Goal: Information Seeking & Learning: Learn about a topic

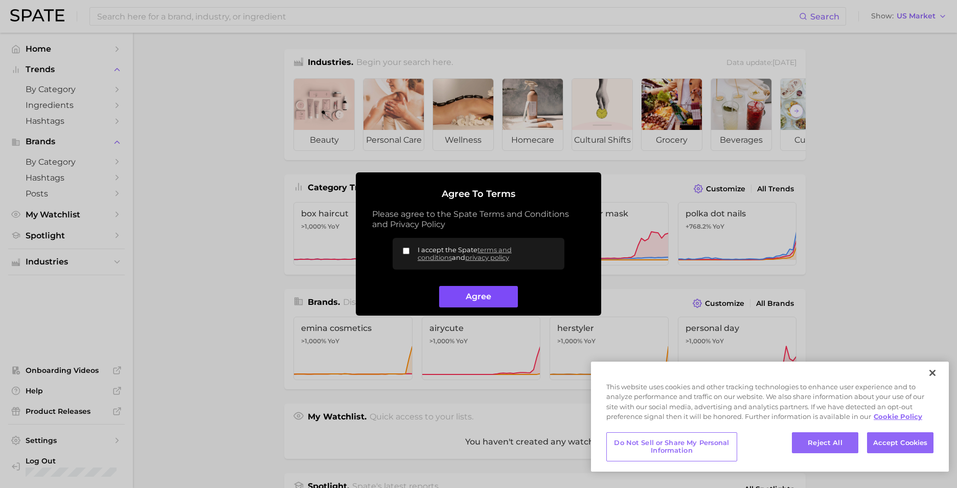
click at [458, 305] on button "Agree" at bounding box center [478, 297] width 78 height 22
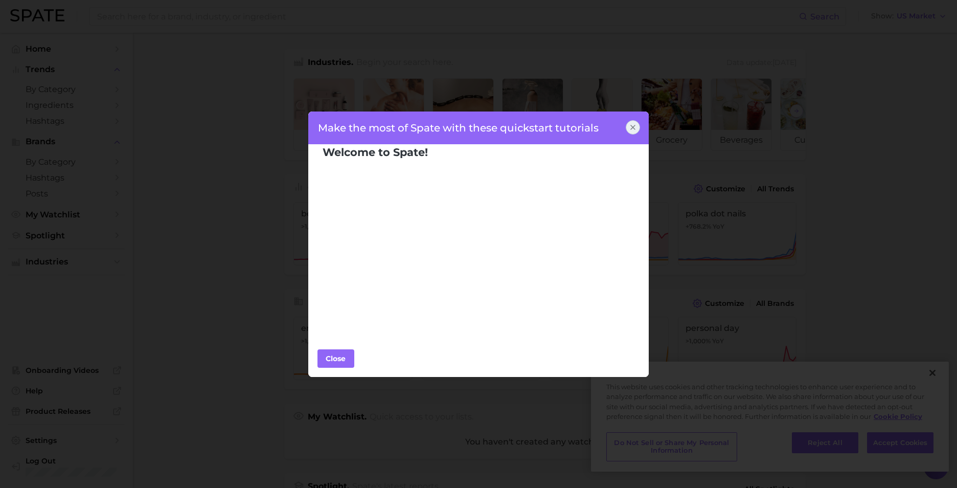
scroll to position [7, 0]
click at [341, 358] on div "Close" at bounding box center [336, 358] width 31 height 15
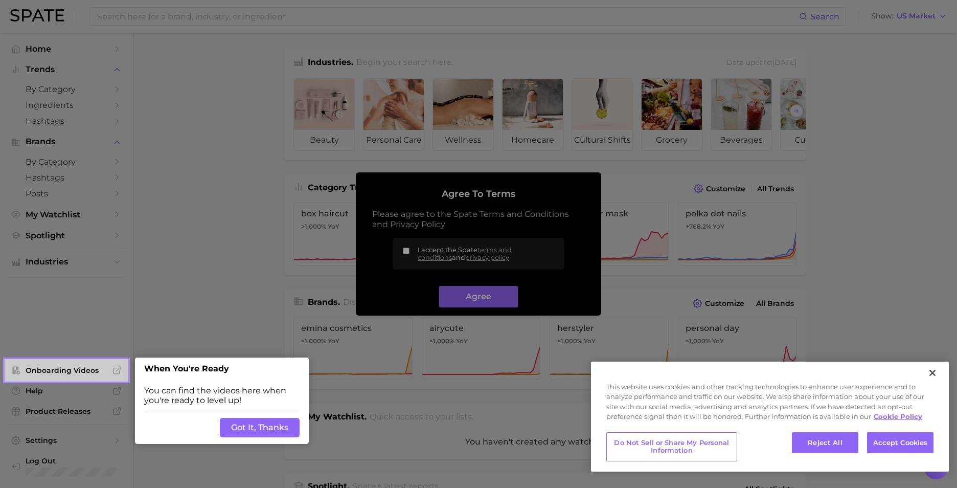
click at [260, 431] on button "Got It, Thanks" at bounding box center [260, 427] width 80 height 19
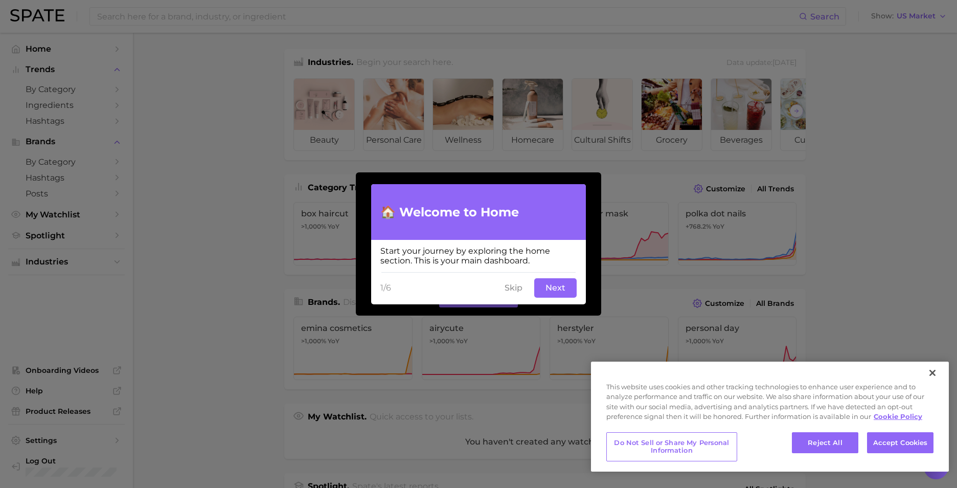
click at [554, 289] on button "Next" at bounding box center [555, 287] width 42 height 19
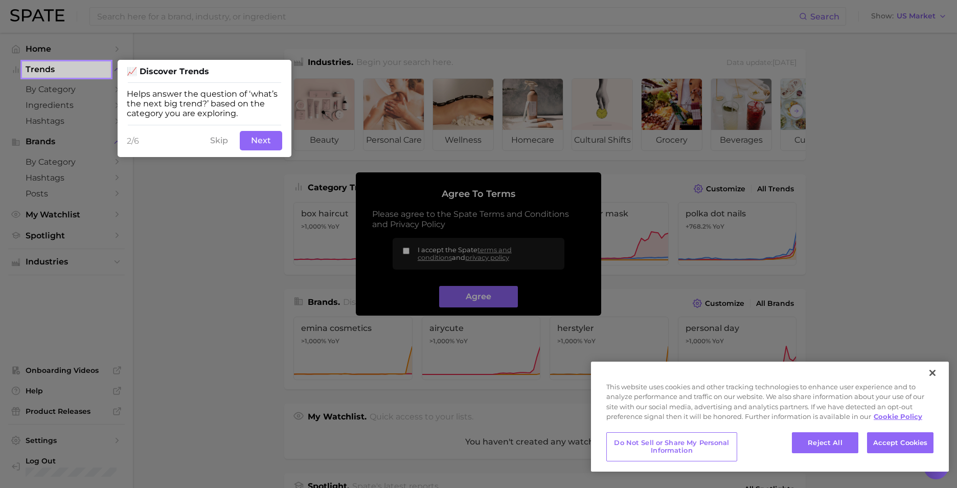
click at [252, 140] on button "Next" at bounding box center [261, 140] width 42 height 19
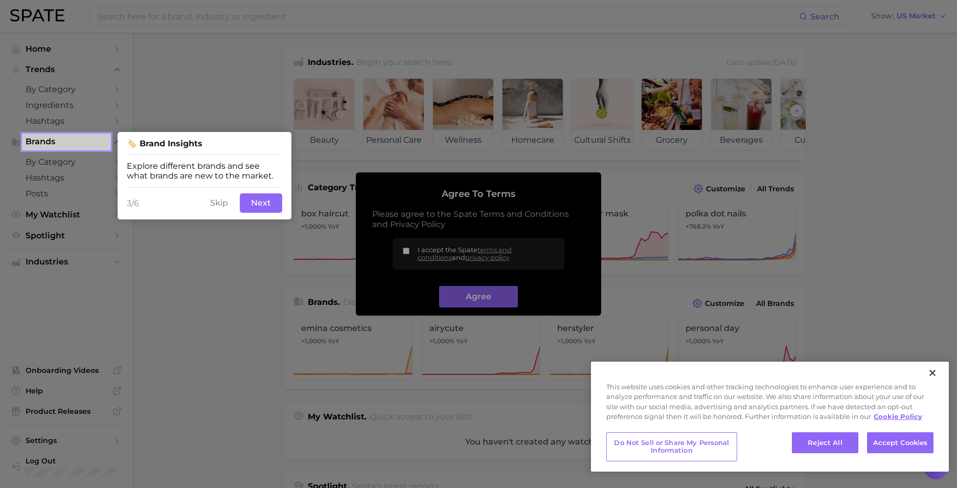
click at [269, 206] on button "Next" at bounding box center [261, 202] width 42 height 19
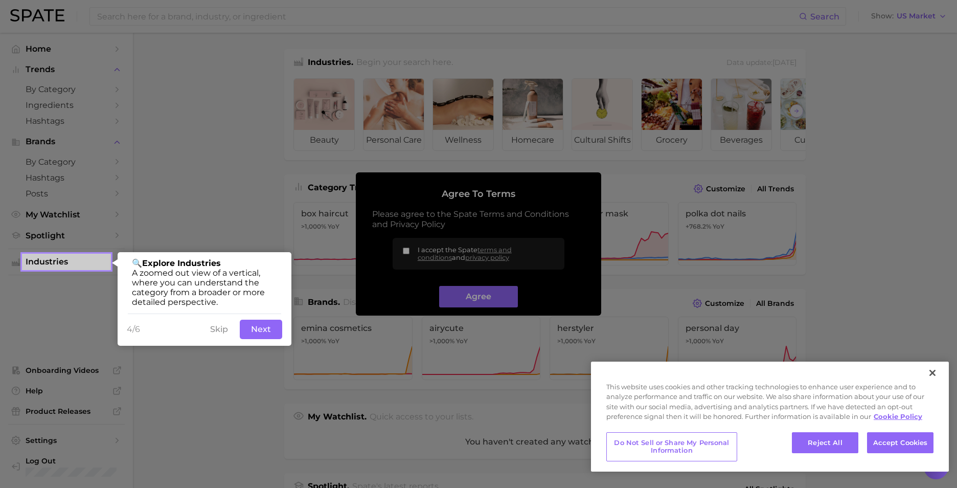
click at [265, 327] on button "Next" at bounding box center [261, 329] width 42 height 19
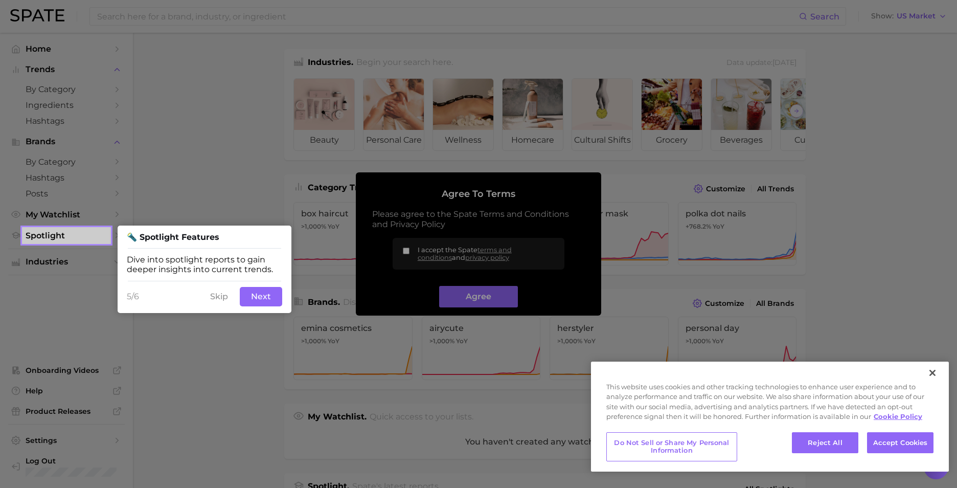
click at [266, 297] on button "Next" at bounding box center [261, 296] width 42 height 19
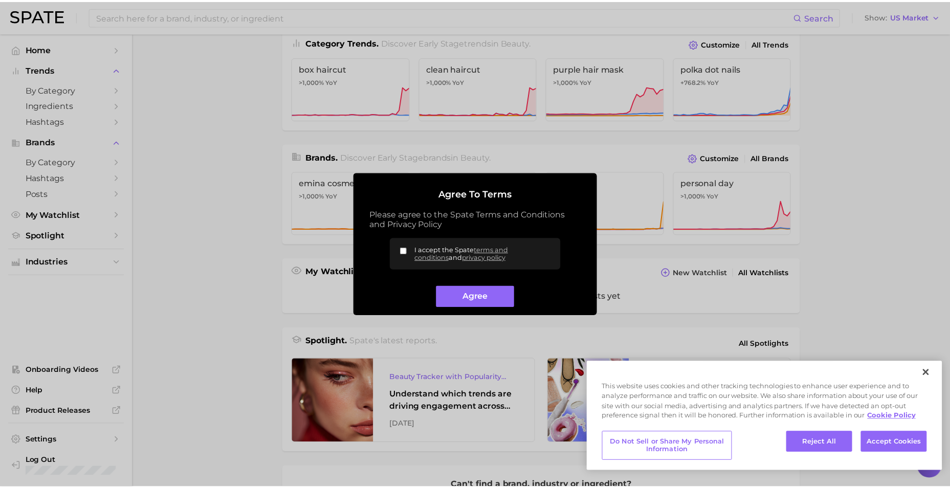
scroll to position [183, 0]
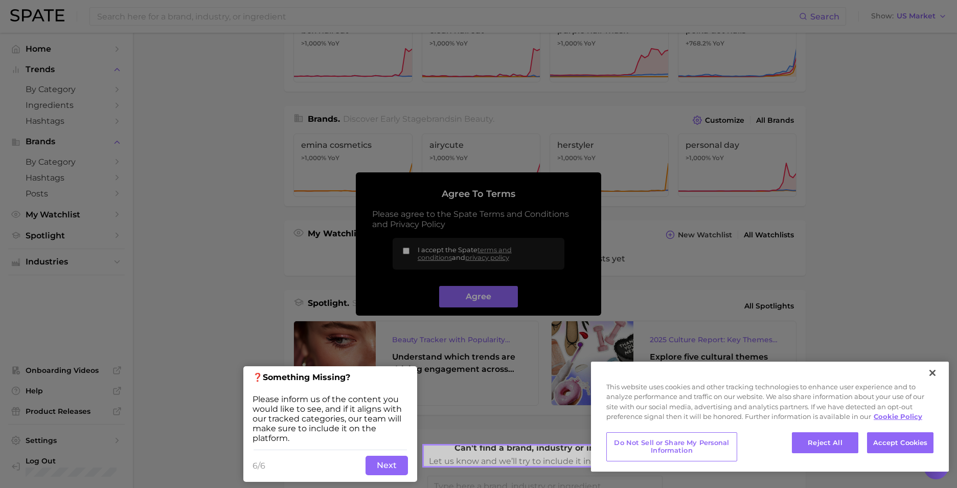
click at [388, 469] on button "Next" at bounding box center [387, 465] width 42 height 19
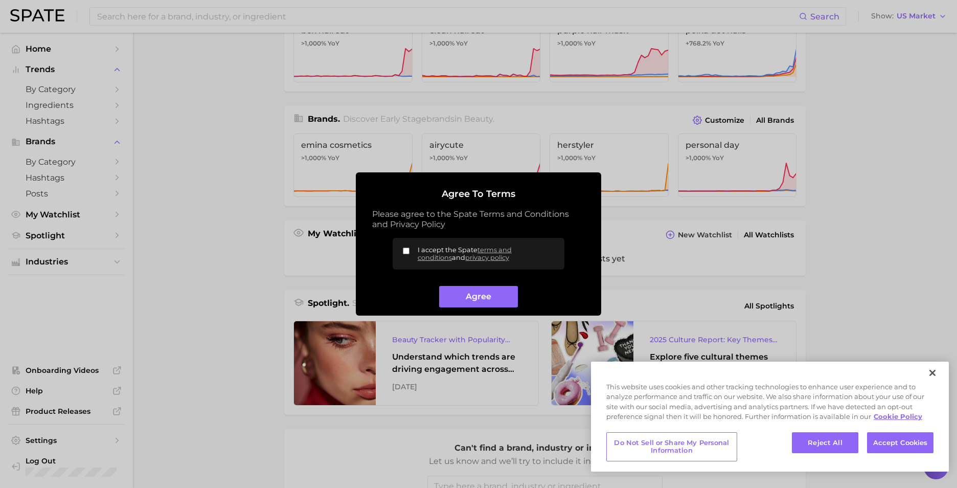
click at [407, 250] on input "I accept the Spate terms and conditions and privacy policy" at bounding box center [406, 251] width 7 height 7
checkbox input "true"
click at [487, 298] on button "Agree" at bounding box center [478, 297] width 78 height 22
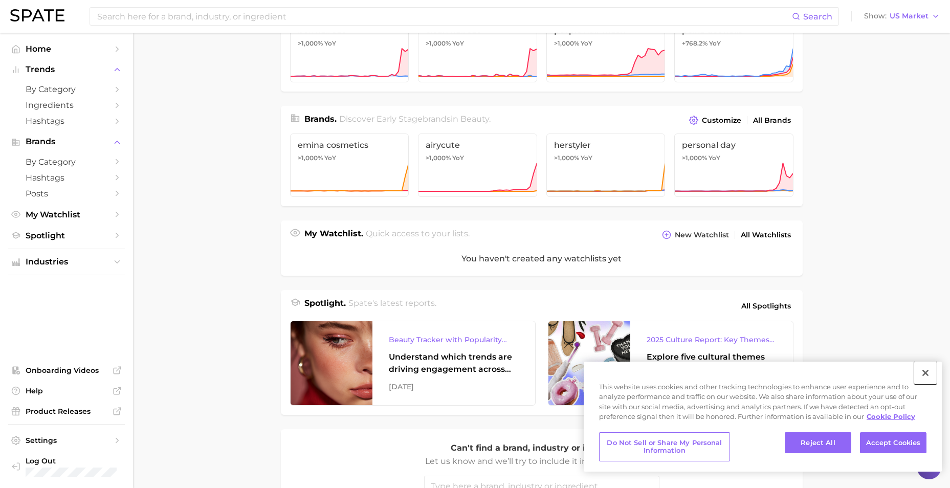
click at [925, 374] on button "Close" at bounding box center [925, 373] width 23 height 23
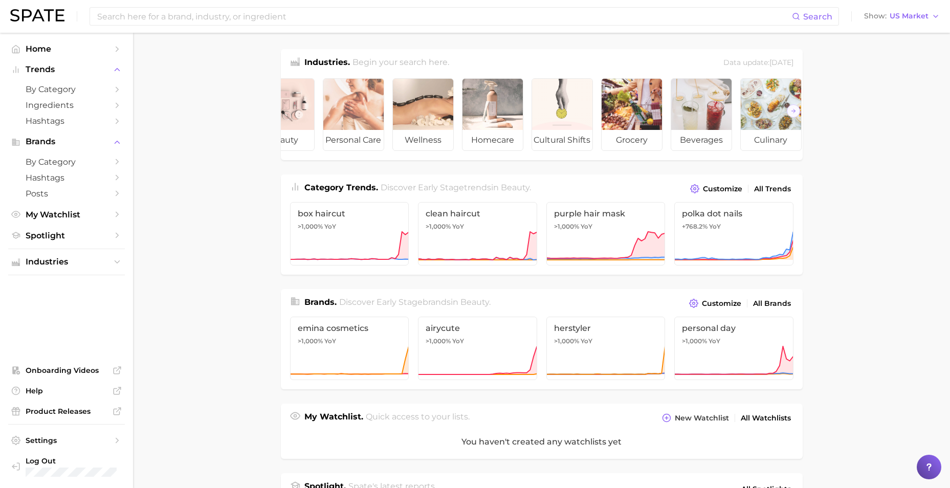
scroll to position [0, 0]
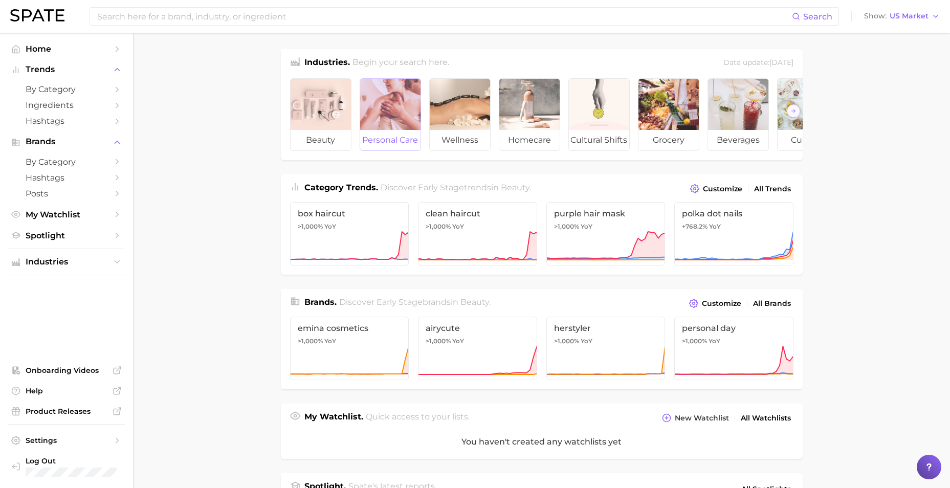
click at [380, 137] on span "personal care" at bounding box center [390, 140] width 60 height 20
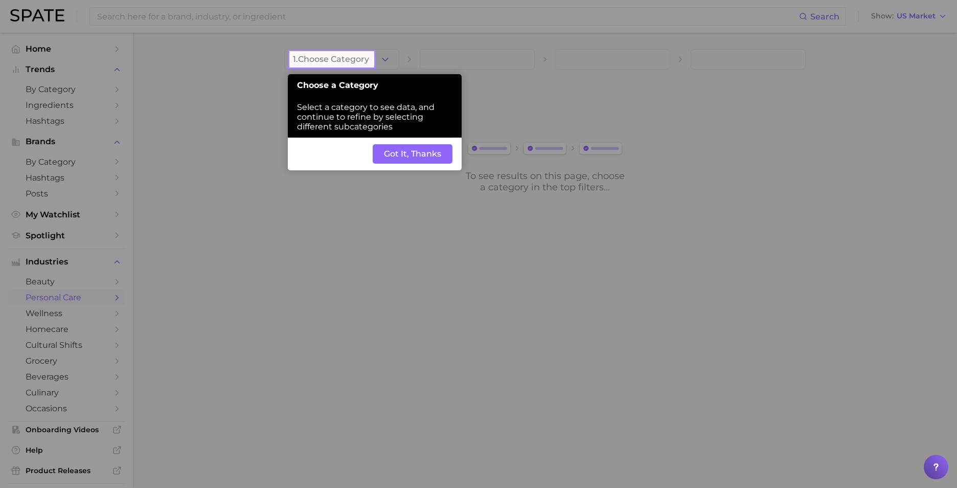
click at [399, 153] on button "Got It, Thanks" at bounding box center [413, 153] width 80 height 19
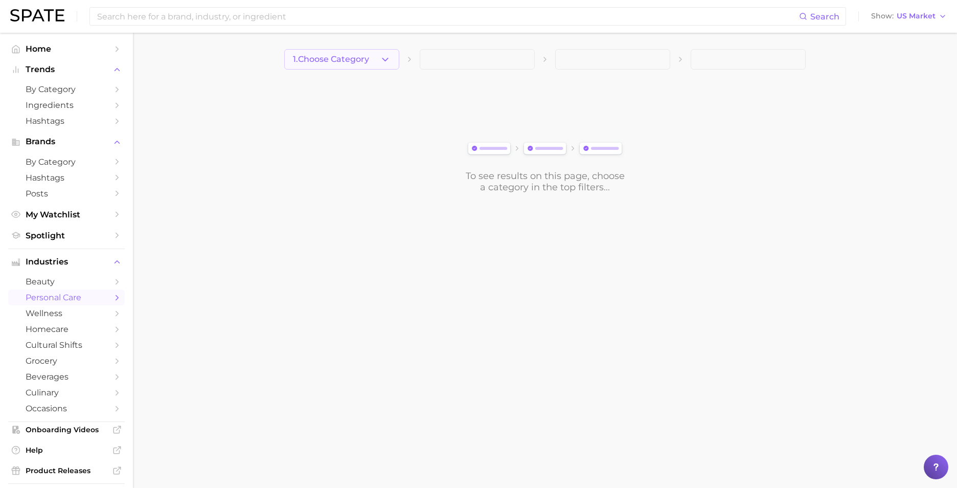
click at [385, 58] on icon "button" at bounding box center [385, 59] width 11 height 11
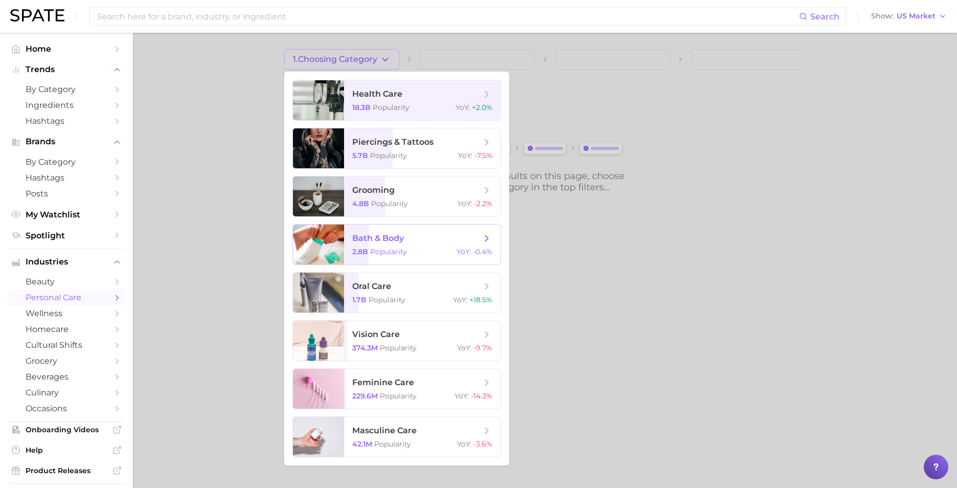
click at [415, 234] on span "bath & body" at bounding box center [416, 238] width 129 height 11
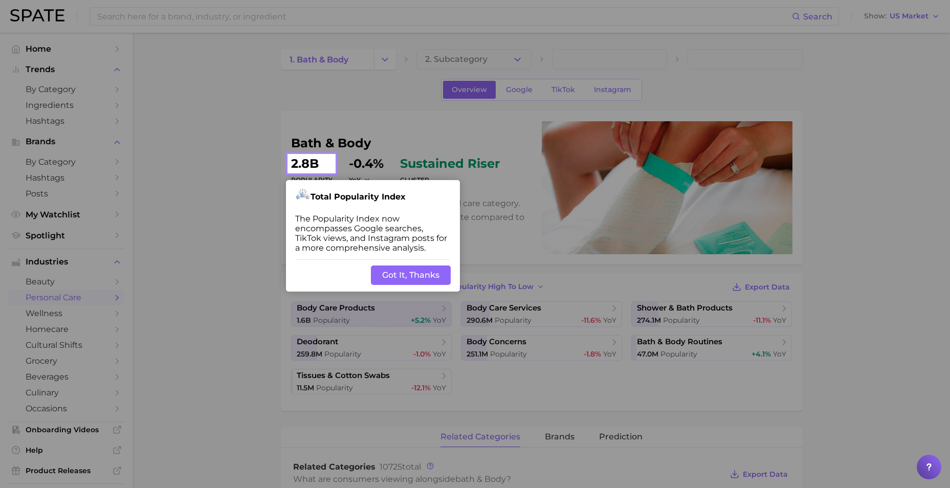
click at [405, 267] on button "Got It, Thanks" at bounding box center [411, 274] width 80 height 19
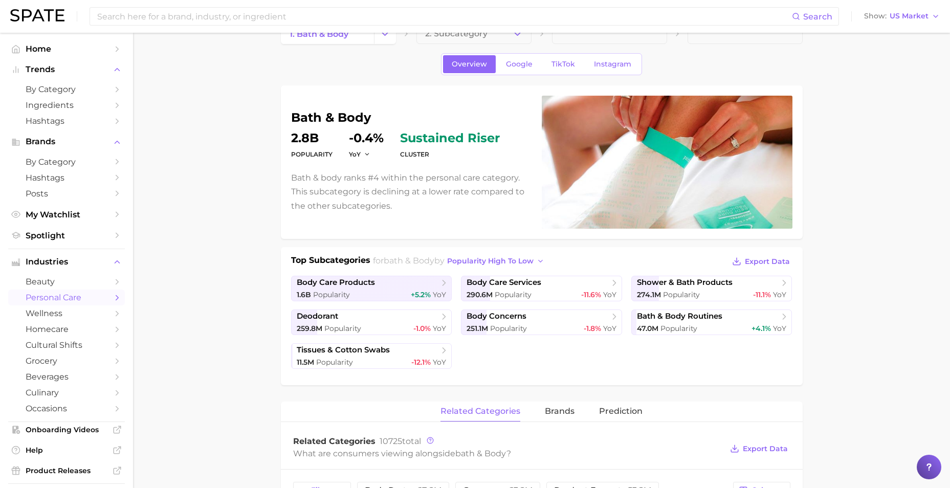
scroll to position [26, 0]
click at [396, 320] on span "deodorant" at bounding box center [368, 316] width 142 height 10
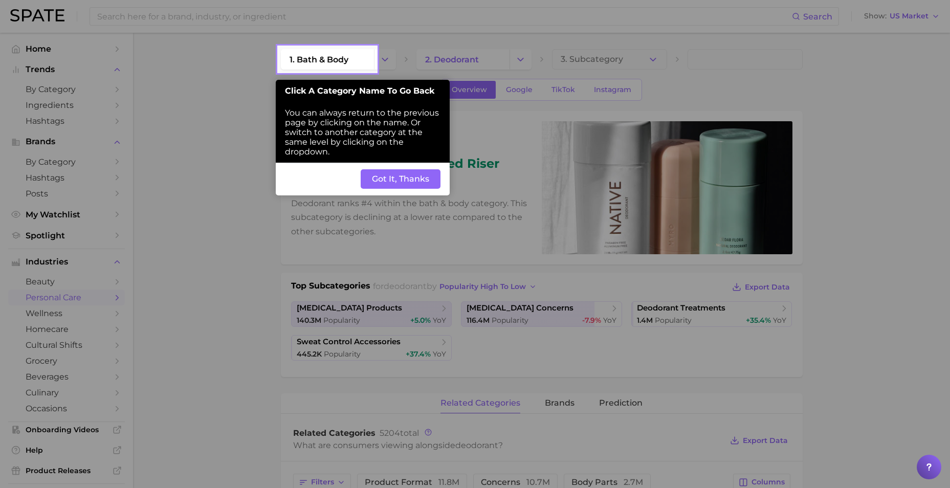
click at [419, 176] on button "Got It, Thanks" at bounding box center [401, 178] width 80 height 19
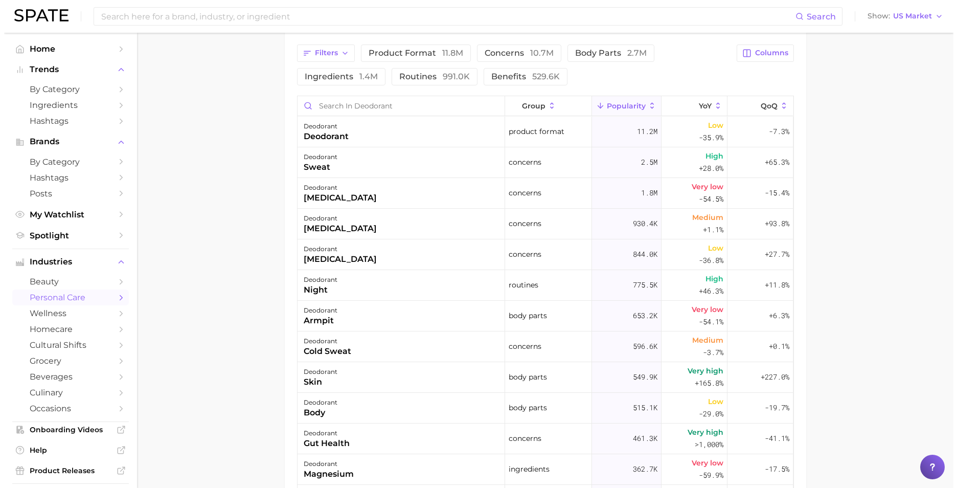
scroll to position [425, 0]
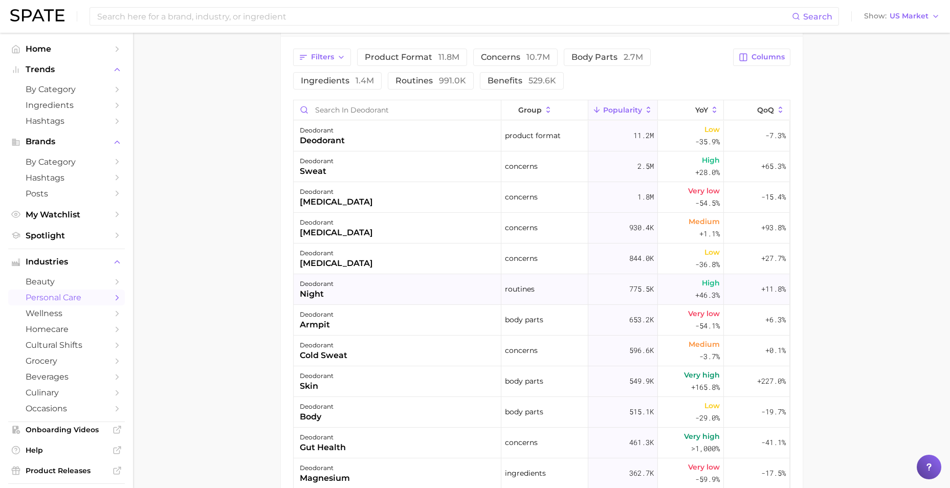
click at [400, 287] on div "deodorant night" at bounding box center [398, 289] width 208 height 31
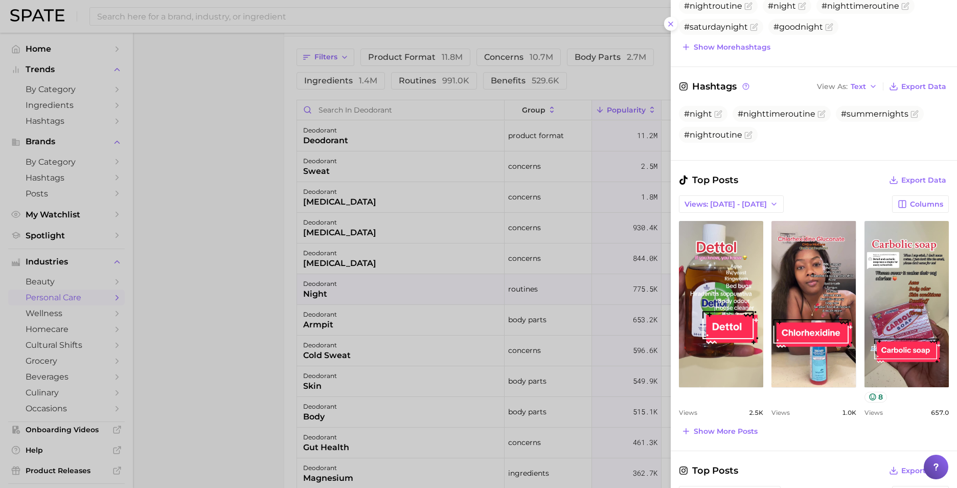
scroll to position [310, 0]
click at [731, 206] on span "Views: [DATE] - [DATE]" at bounding box center [726, 204] width 82 height 9
click at [717, 243] on span "Total Views" at bounding box center [705, 242] width 42 height 9
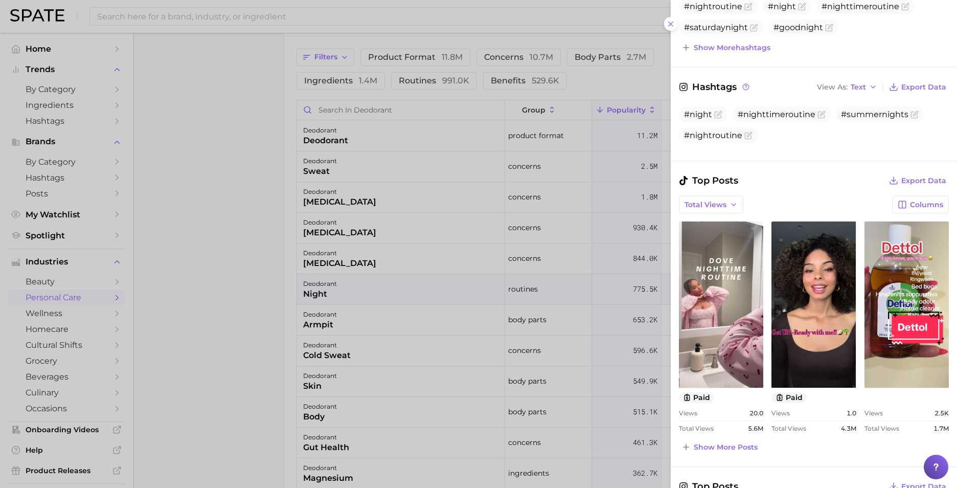
scroll to position [0, 0]
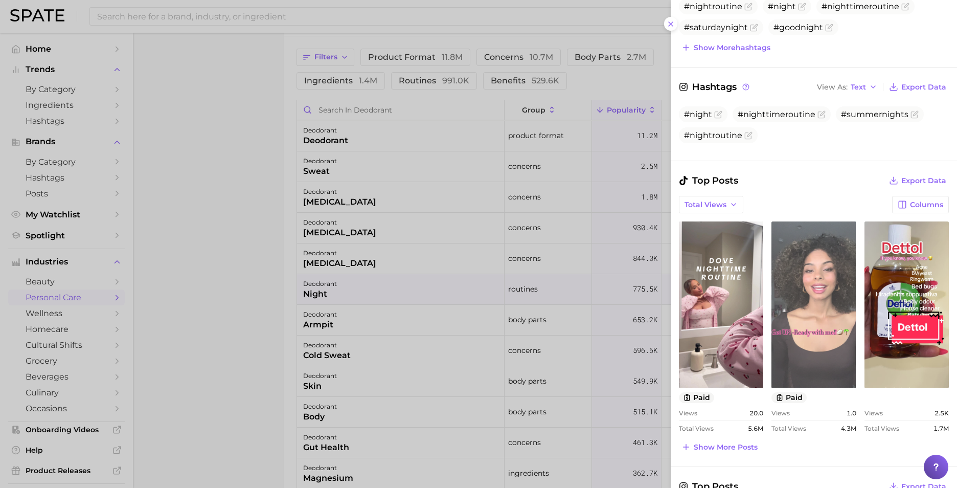
click at [802, 292] on link "view post on TikTok" at bounding box center [814, 304] width 84 height 166
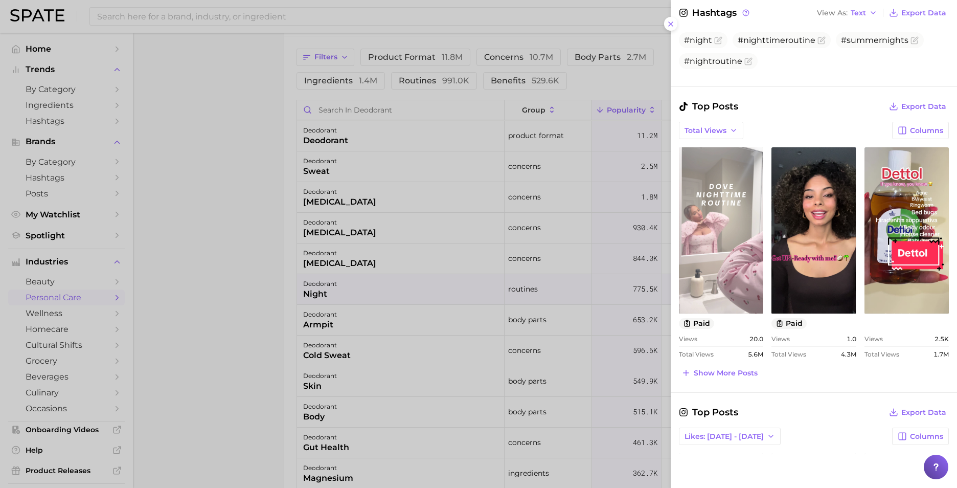
scroll to position [386, 0]
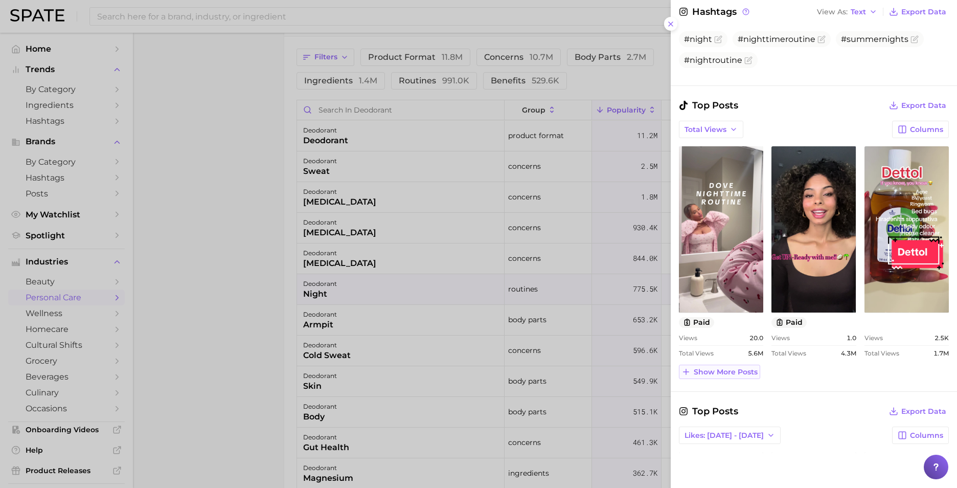
click at [724, 371] on span "Show more posts" at bounding box center [726, 372] width 64 height 9
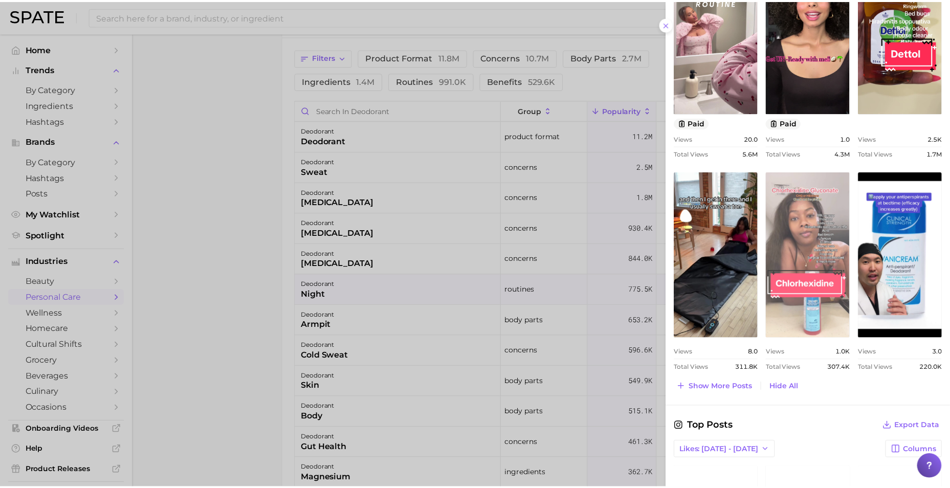
scroll to position [586, 0]
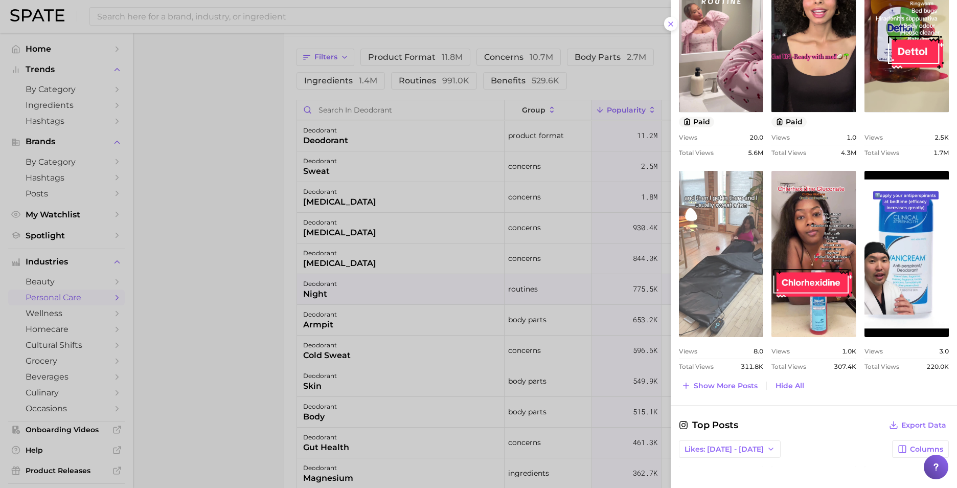
click at [730, 241] on link "view post on TikTok" at bounding box center [721, 254] width 84 height 166
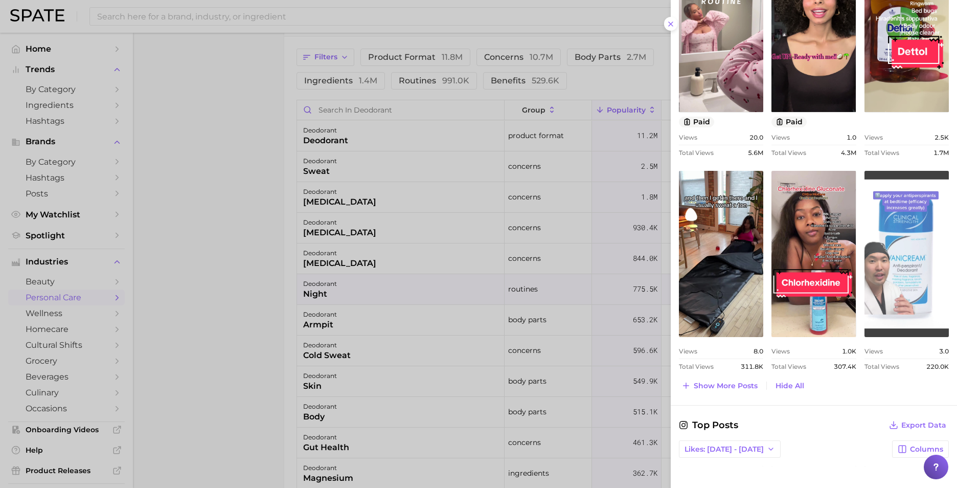
click at [907, 263] on link "view post on TikTok" at bounding box center [907, 254] width 84 height 166
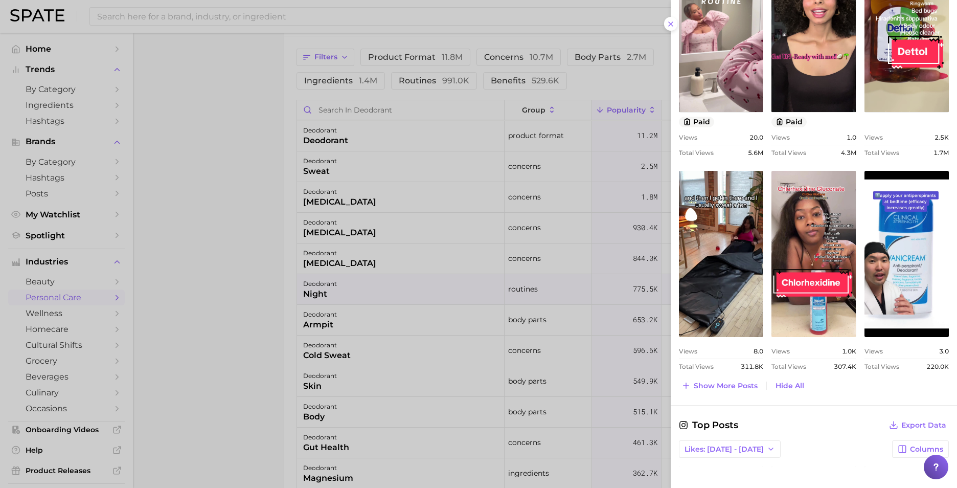
click at [261, 340] on div at bounding box center [478, 244] width 957 height 488
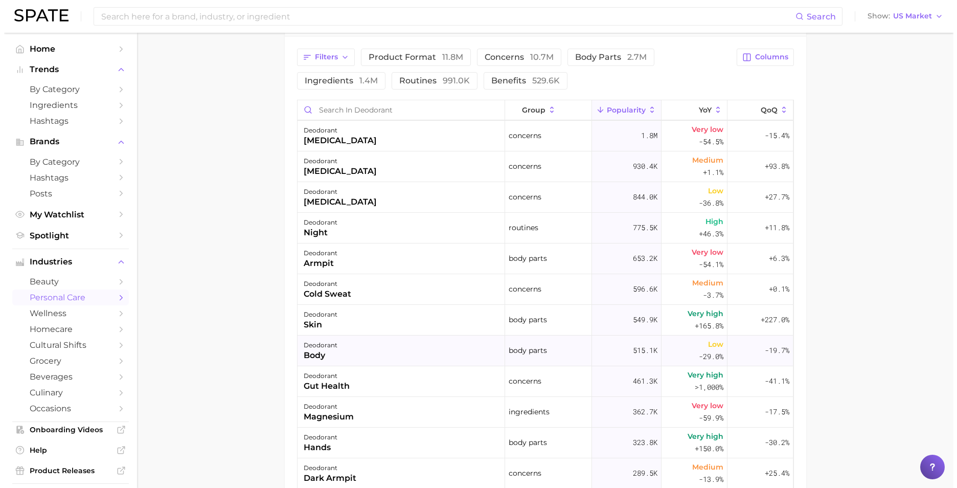
scroll to position [62, 0]
click at [394, 385] on div "deodorant gut health" at bounding box center [398, 381] width 208 height 31
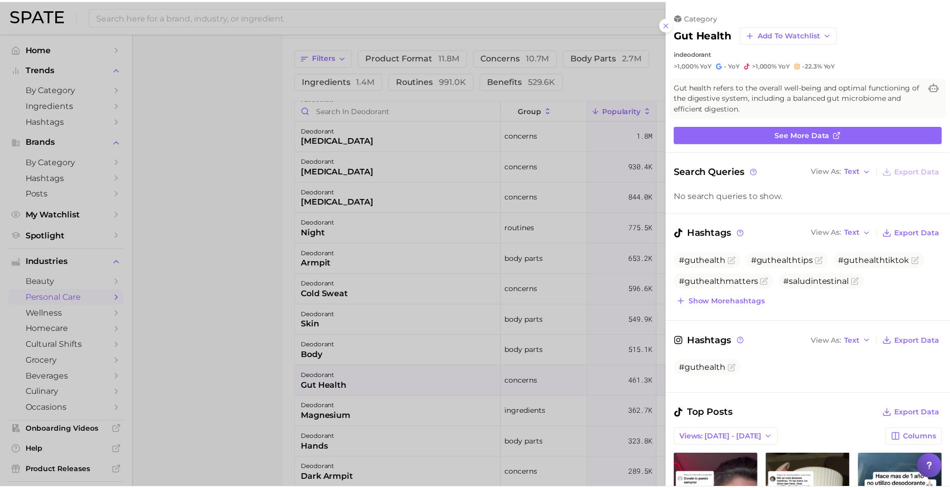
scroll to position [267, 0]
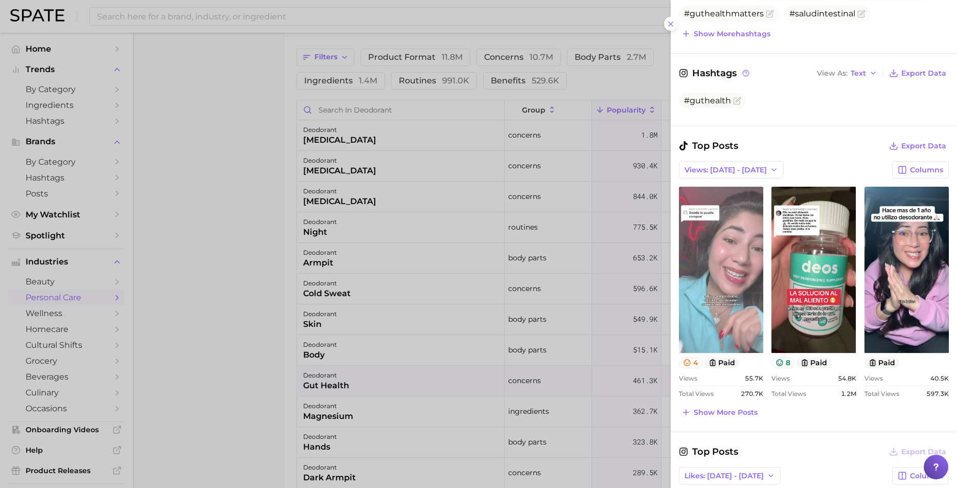
click at [743, 304] on link "view post on TikTok" at bounding box center [721, 270] width 84 height 166
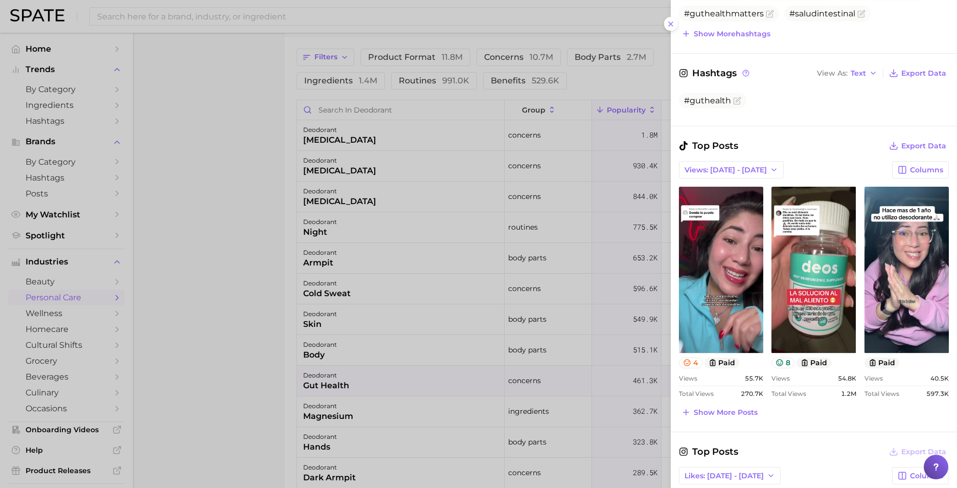
click at [220, 253] on div at bounding box center [478, 244] width 957 height 488
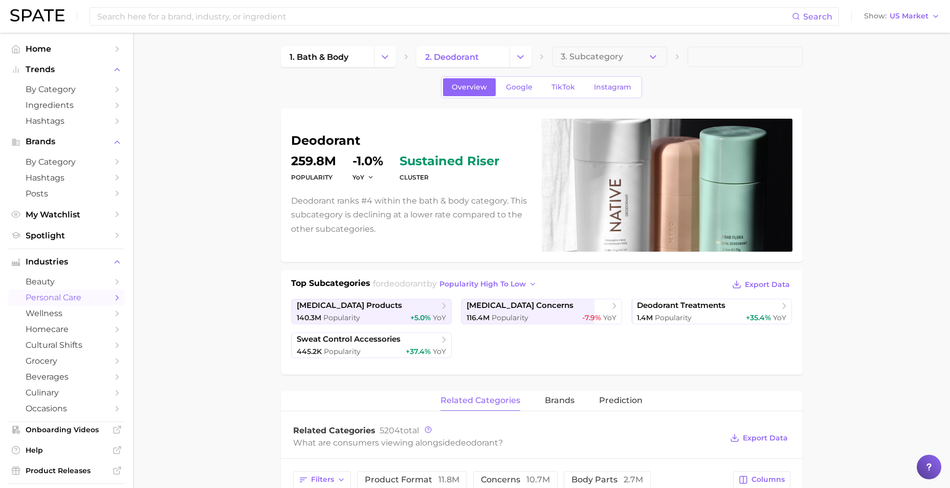
scroll to position [0, 0]
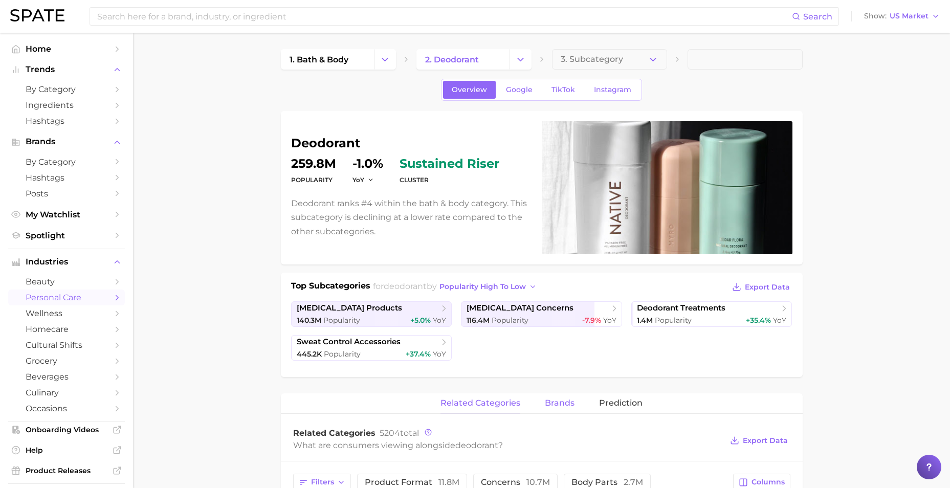
click at [566, 408] on span "brands" at bounding box center [560, 402] width 30 height 9
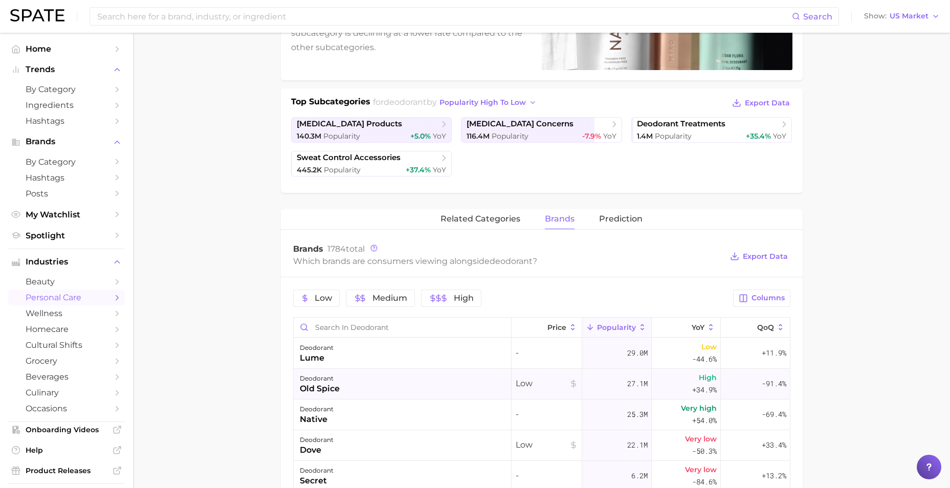
scroll to position [182, 0]
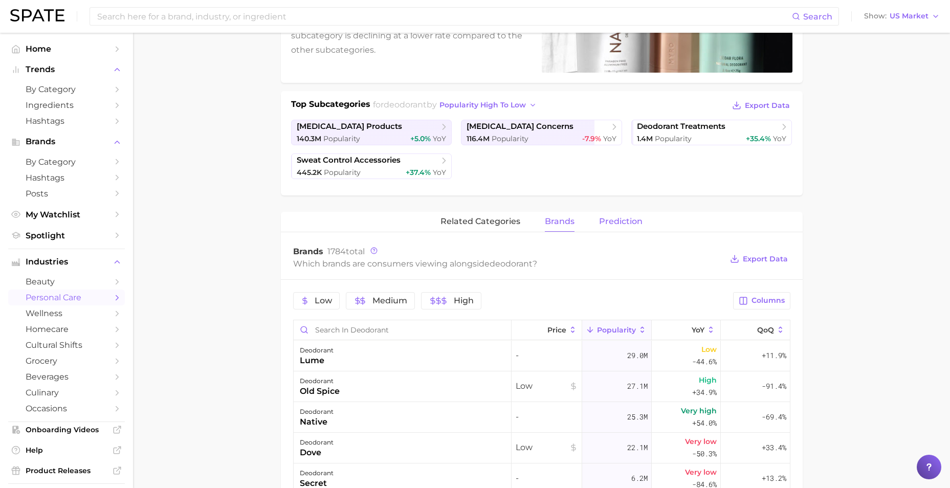
click at [614, 219] on span "Prediction" at bounding box center [620, 221] width 43 height 9
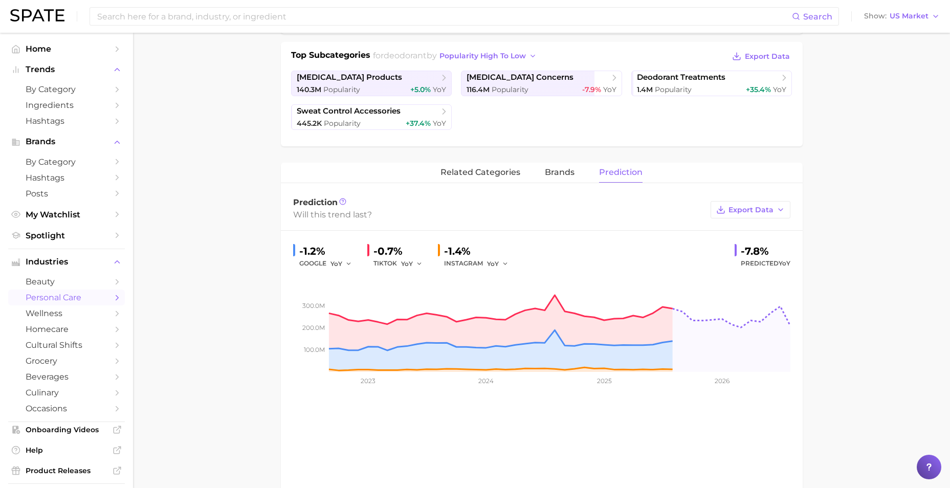
scroll to position [232, 0]
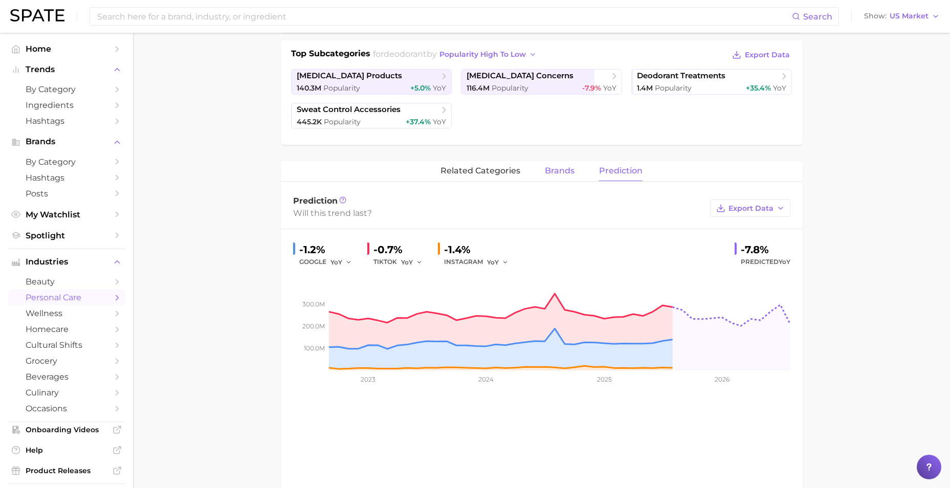
click at [569, 177] on button "brands" at bounding box center [560, 171] width 30 height 20
